Goal: Information Seeking & Learning: Learn about a topic

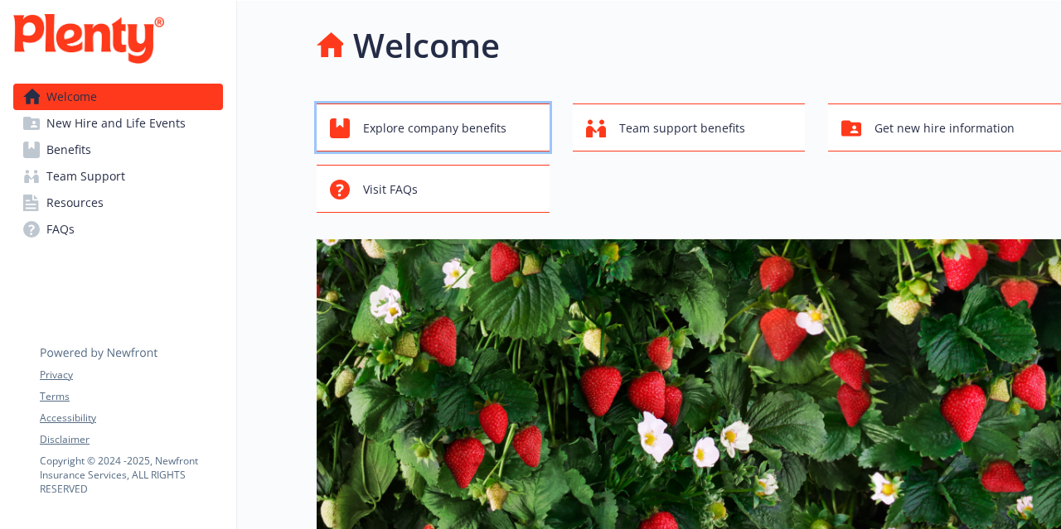
click at [508, 115] on div "Explore company benefits" at bounding box center [435, 128] width 211 height 31
